Goal: Information Seeking & Learning: Learn about a topic

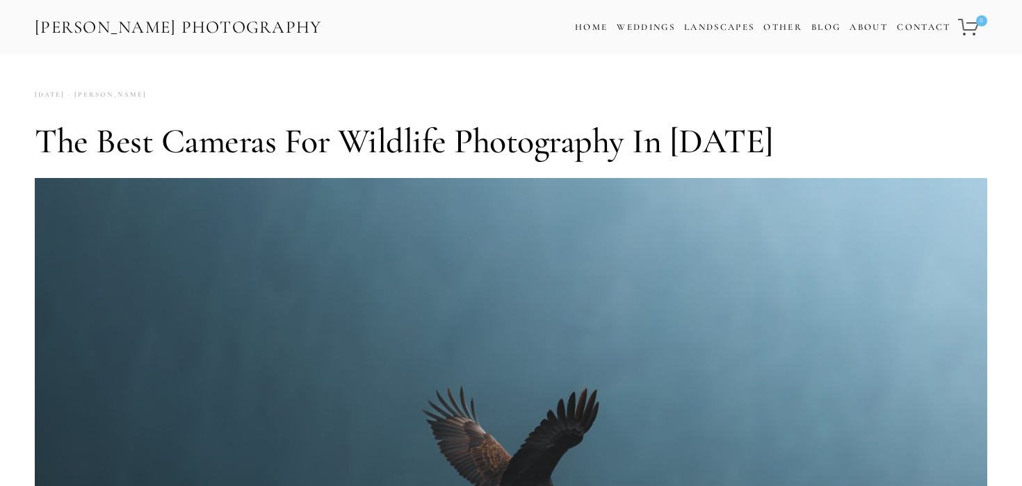
click at [151, 28] on link "[PERSON_NAME] Photography" at bounding box center [178, 27] width 290 height 31
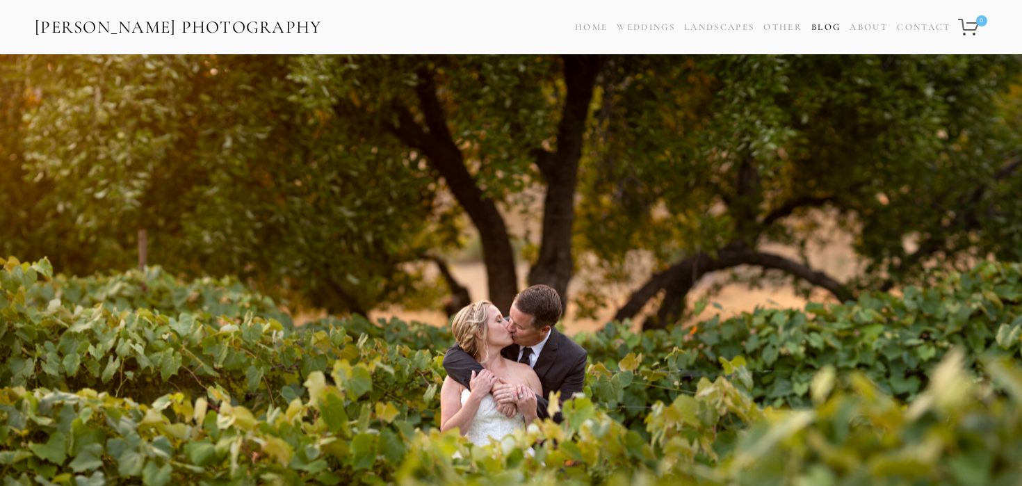
click at [819, 25] on link "Blog" at bounding box center [825, 27] width 29 height 20
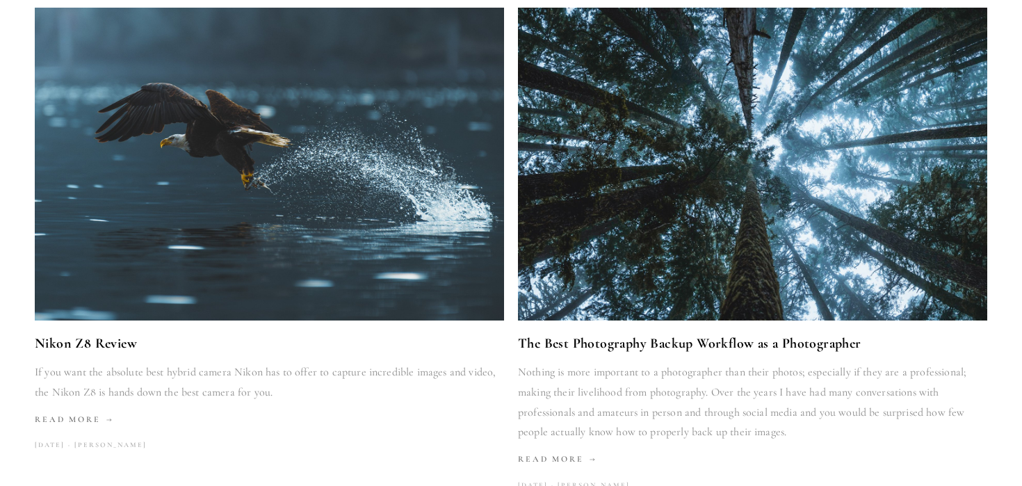
scroll to position [2127, 0]
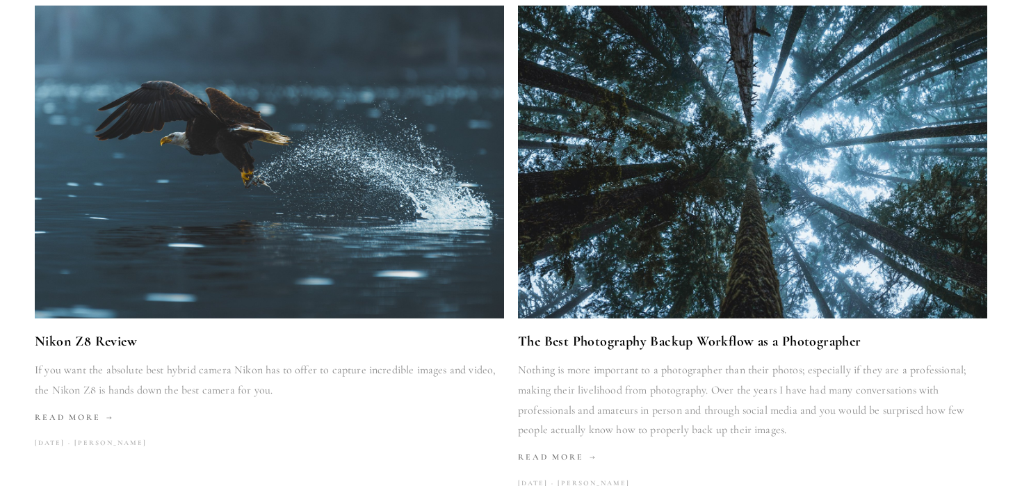
click at [251, 193] on img at bounding box center [269, 162] width 556 height 313
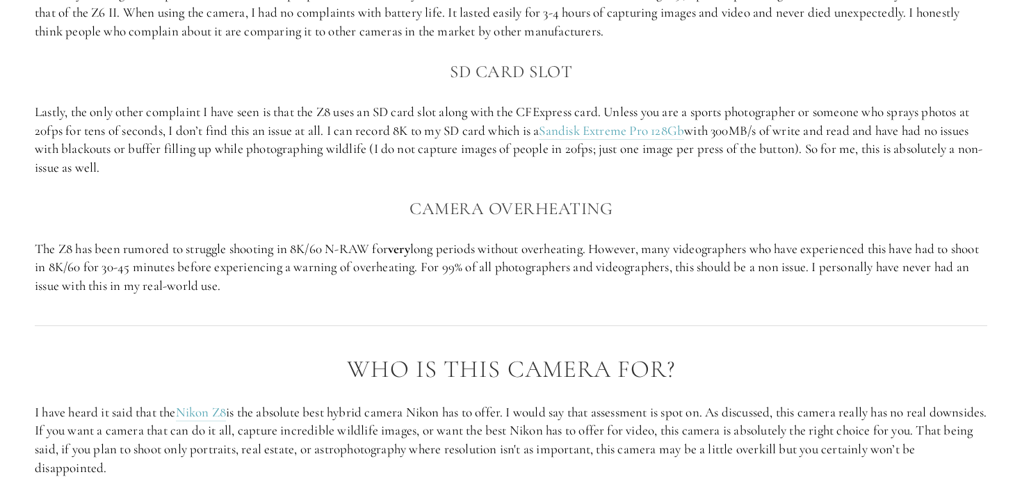
scroll to position [2820, 0]
